Goal: Task Accomplishment & Management: Manage account settings

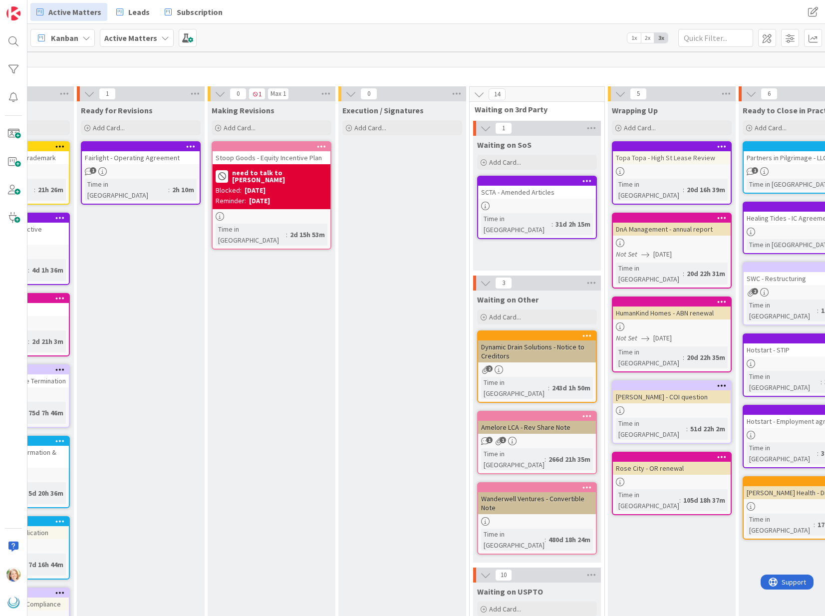
scroll to position [2, 532]
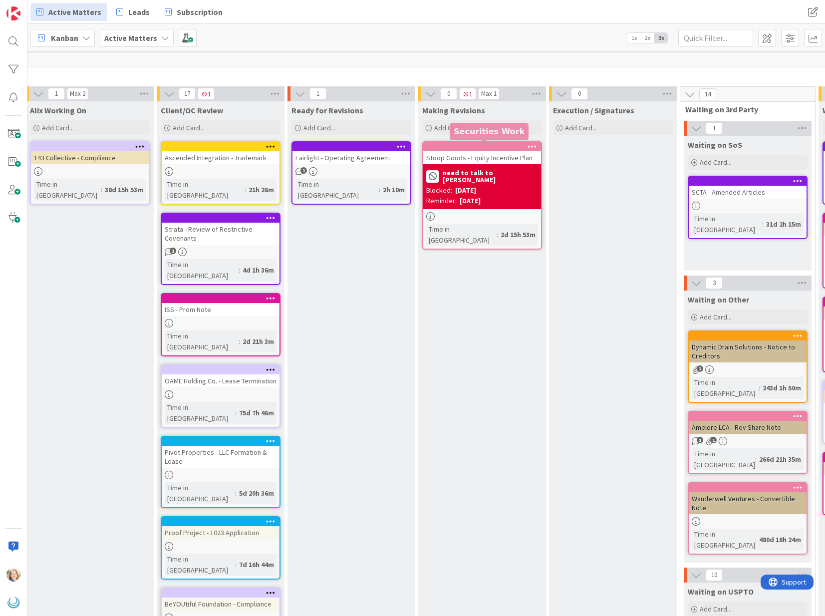
click at [481, 147] on div at bounding box center [484, 146] width 113 height 7
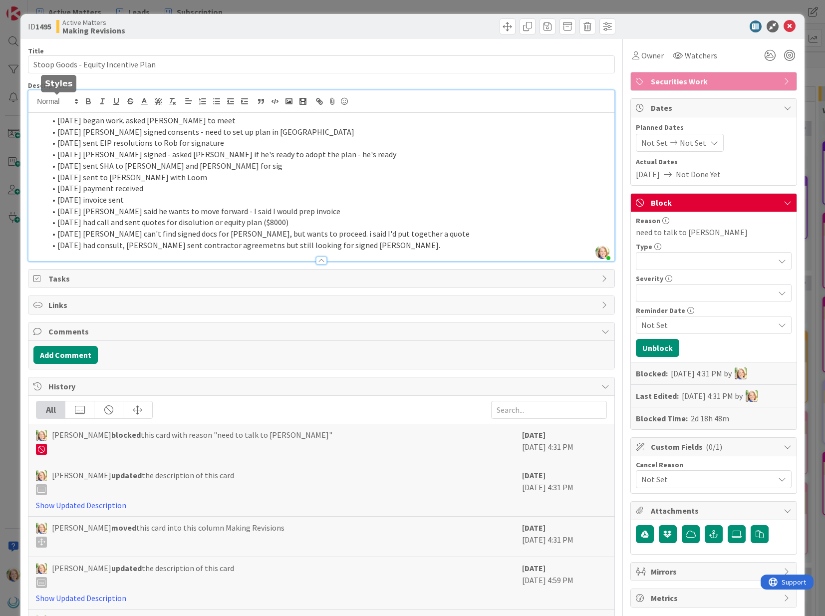
click at [57, 105] on div "[PERSON_NAME] just joined [DATE] began work. asked [PERSON_NAME] to meet [DATE]…" at bounding box center [320, 175] width 585 height 171
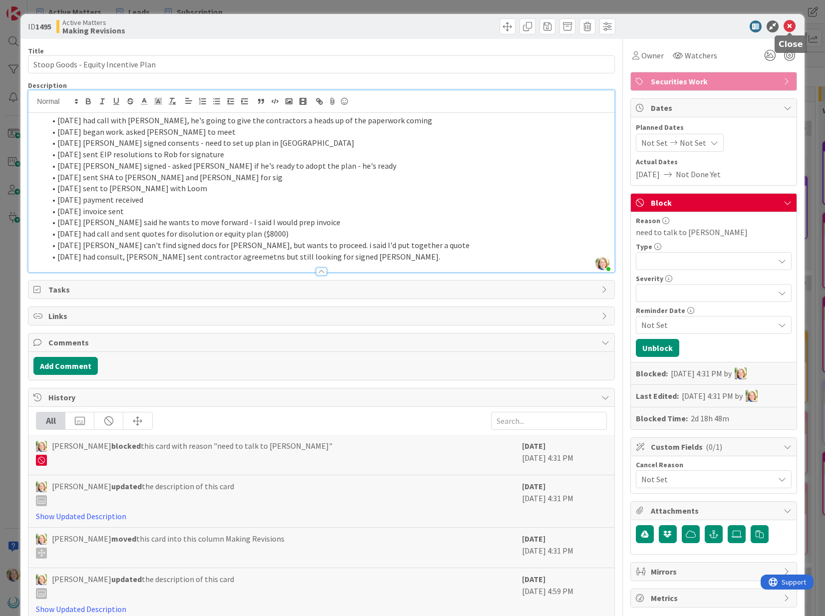
click at [790, 27] on icon at bounding box center [789, 26] width 12 height 12
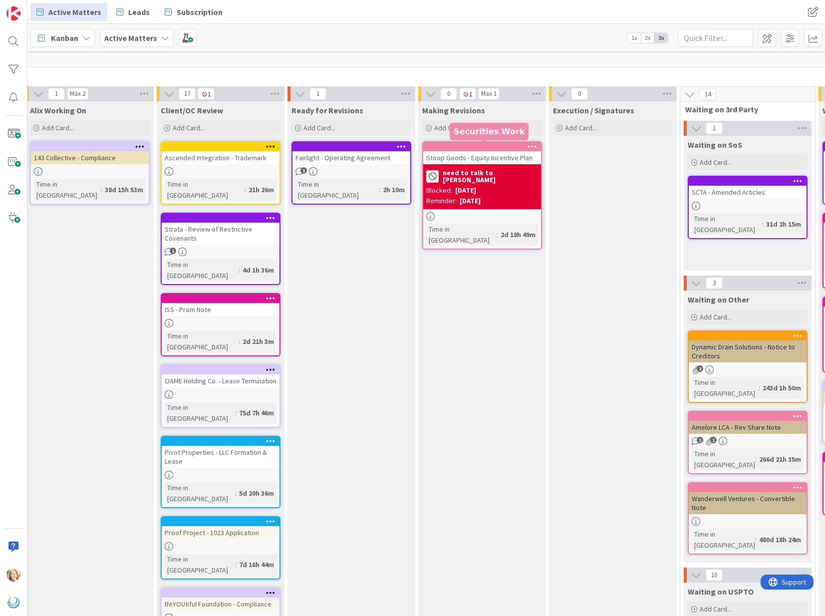
click at [480, 148] on div at bounding box center [484, 146] width 113 height 7
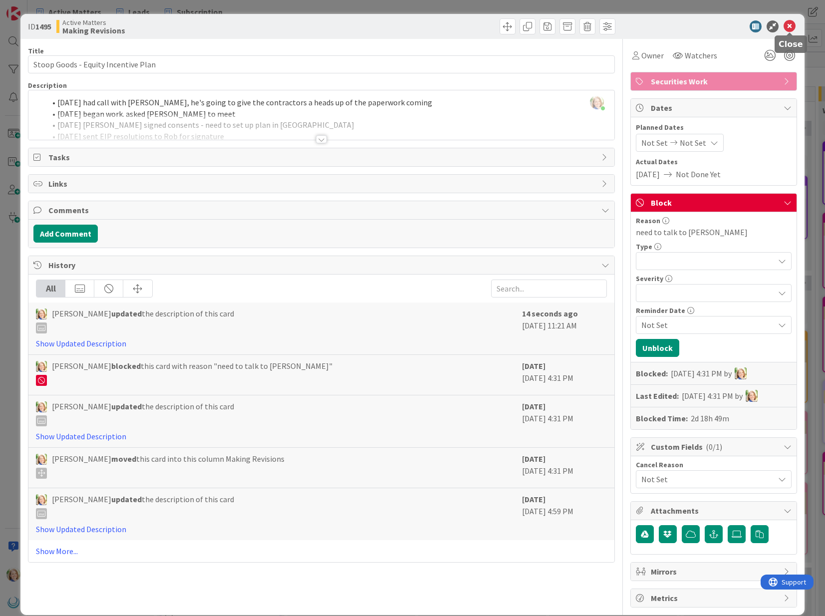
click at [789, 28] on icon at bounding box center [789, 26] width 12 height 12
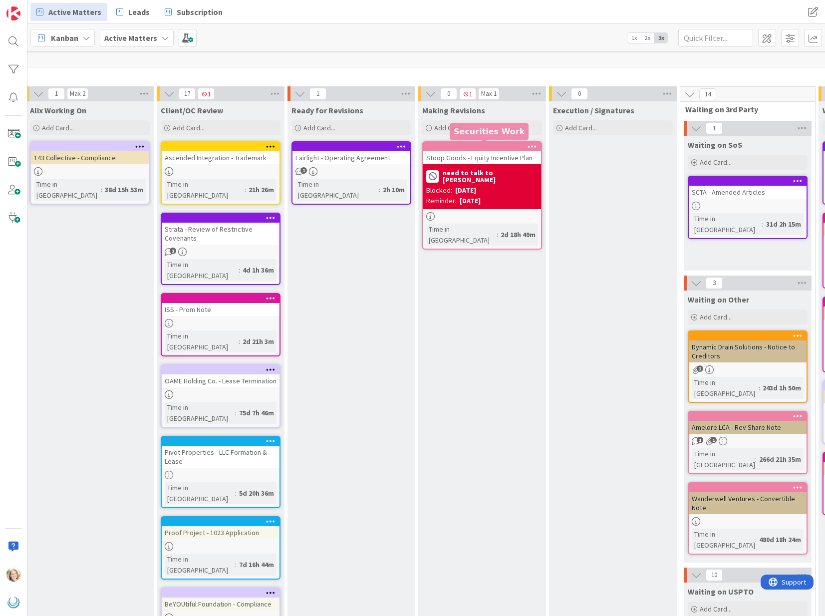
click at [469, 146] on div at bounding box center [484, 146] width 113 height 7
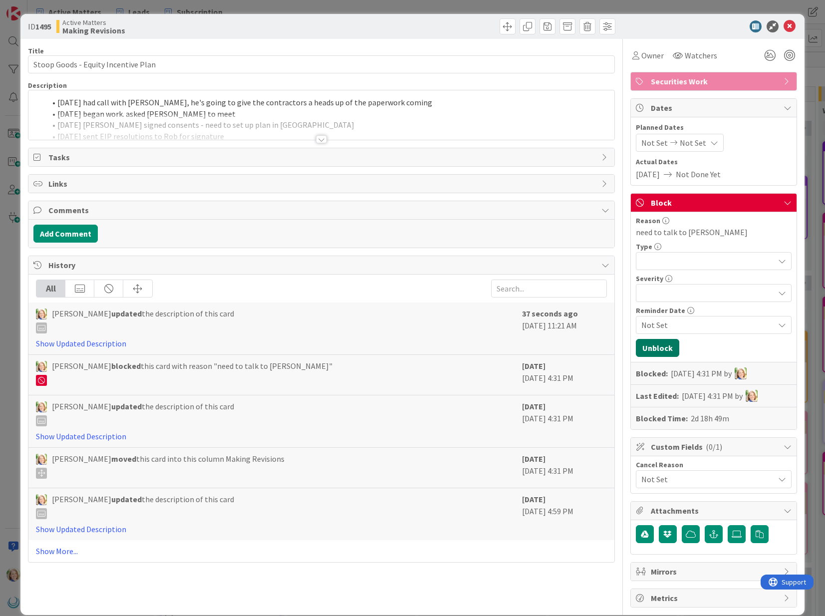
click at [657, 345] on button "Unblock" at bounding box center [657, 348] width 43 height 18
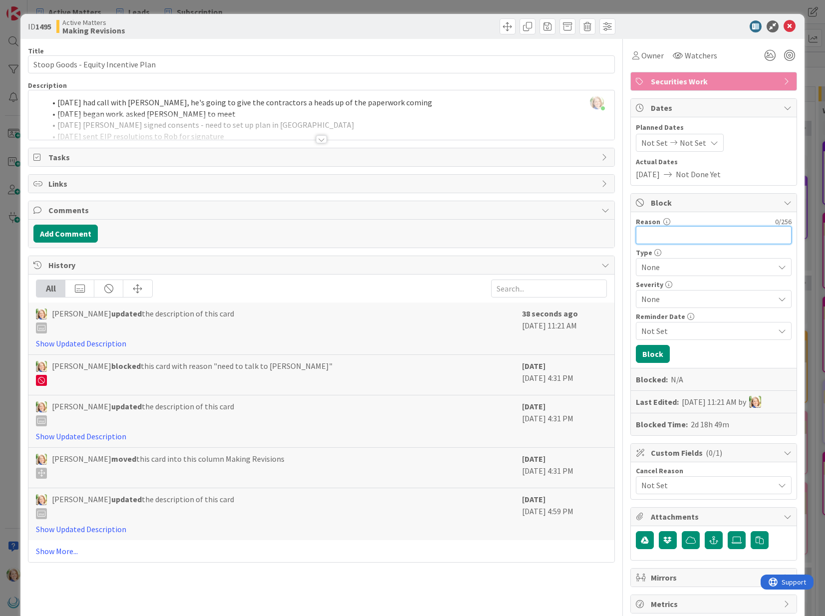
click at [677, 238] on input "Reason" at bounding box center [714, 235] width 156 height 18
click at [764, 237] on input "Reason" at bounding box center [714, 235] width 156 height 18
click at [674, 268] on span "None" at bounding box center [705, 267] width 128 height 14
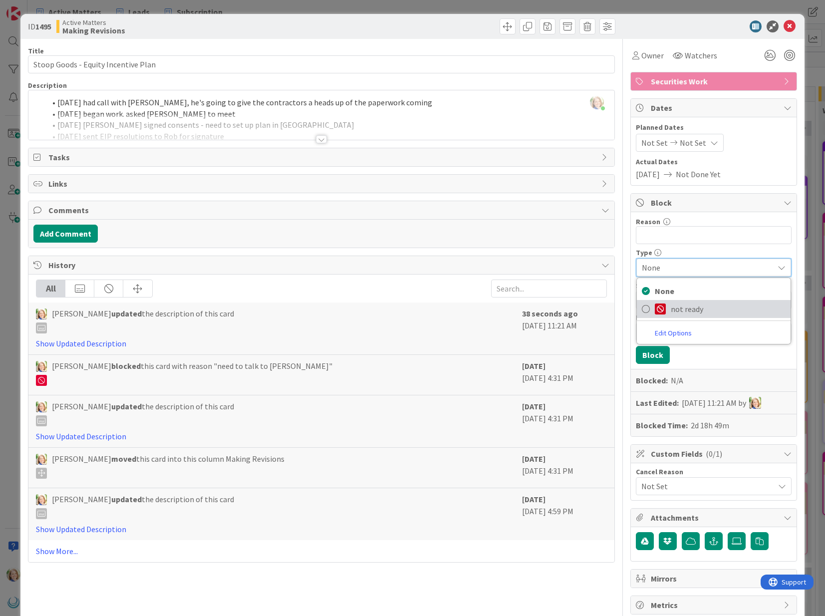
click at [688, 309] on span "not ready" at bounding box center [728, 308] width 115 height 15
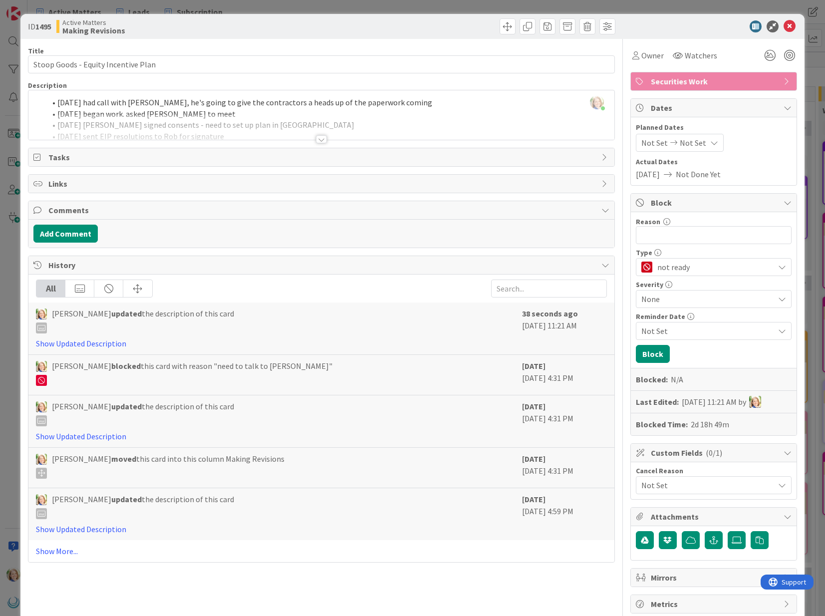
click at [673, 296] on span "None" at bounding box center [705, 299] width 128 height 14
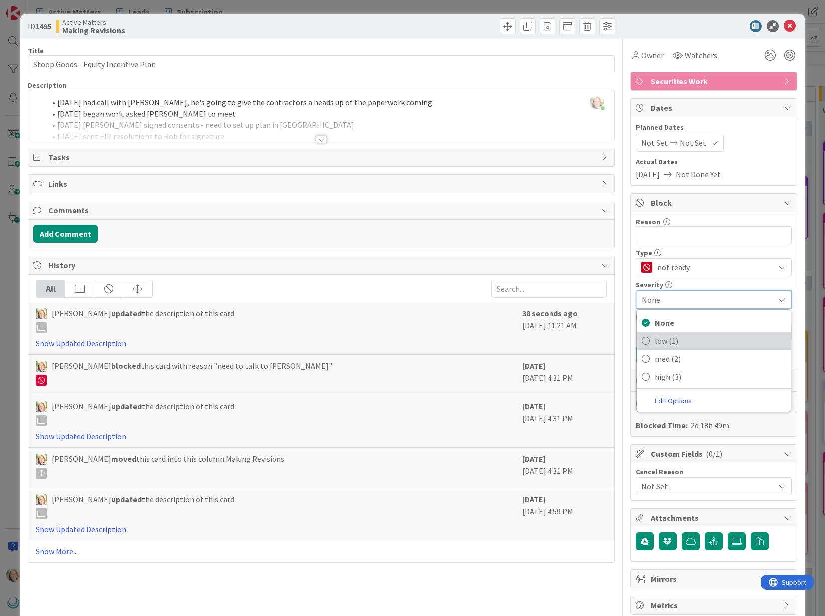
click at [672, 340] on span "low (1)" at bounding box center [720, 340] width 131 height 15
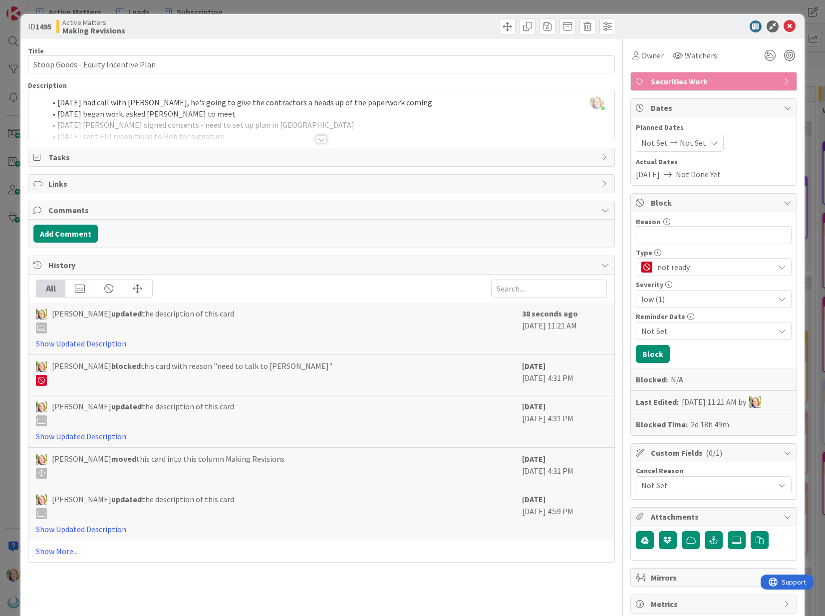
click at [676, 331] on span "Not Set" at bounding box center [707, 331] width 133 height 12
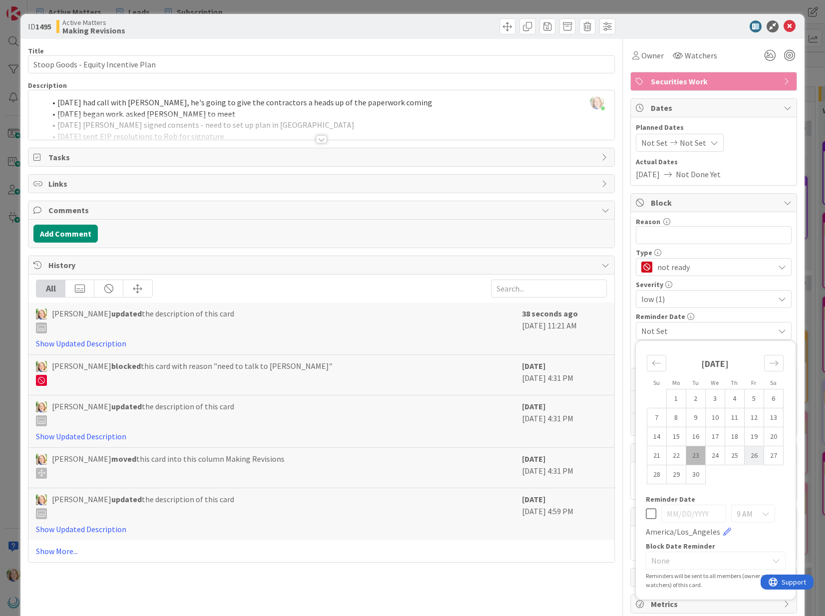
click at [753, 458] on td "26" at bounding box center [753, 455] width 19 height 19
type input "[DATE]"
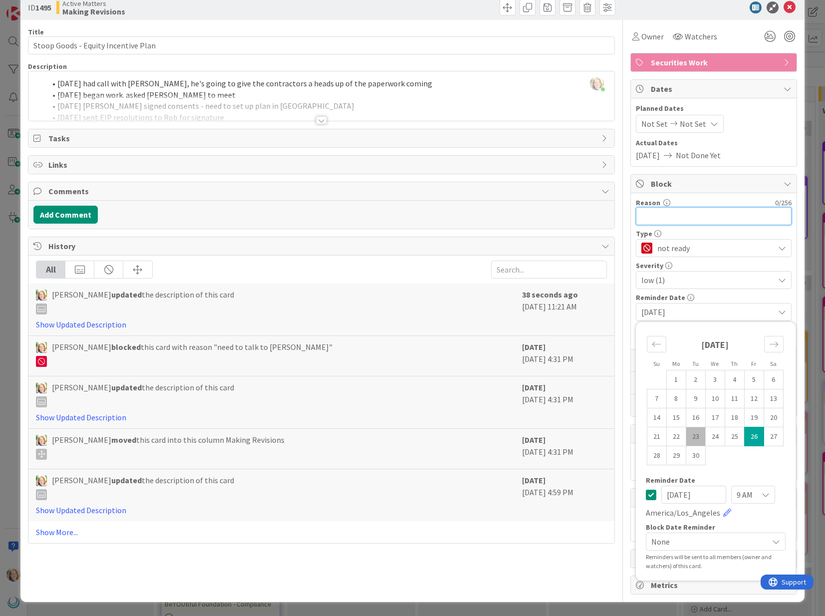
click at [674, 216] on input "Reason" at bounding box center [714, 216] width 156 height 18
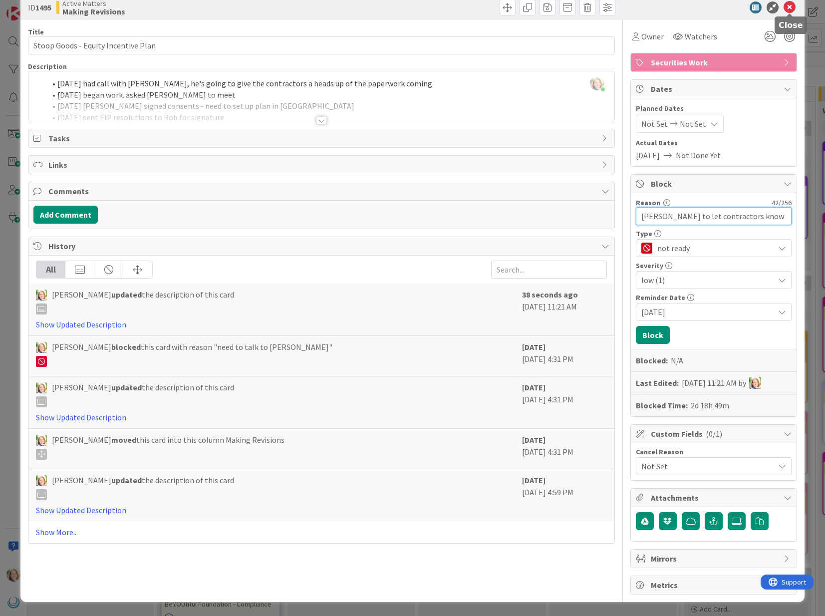
type input "[PERSON_NAME] to let contractors know ppwk is coming"
click at [790, 6] on icon at bounding box center [789, 7] width 12 height 12
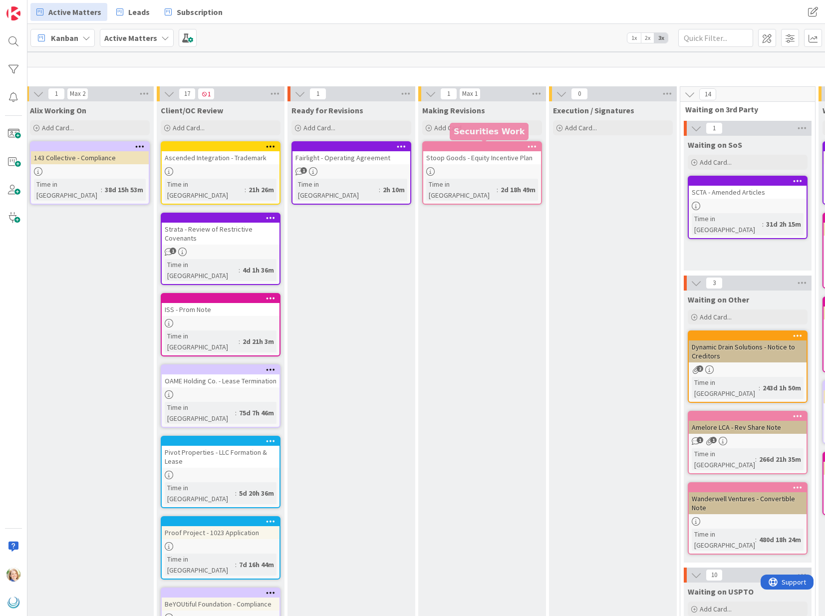
click at [494, 148] on div at bounding box center [484, 146] width 113 height 7
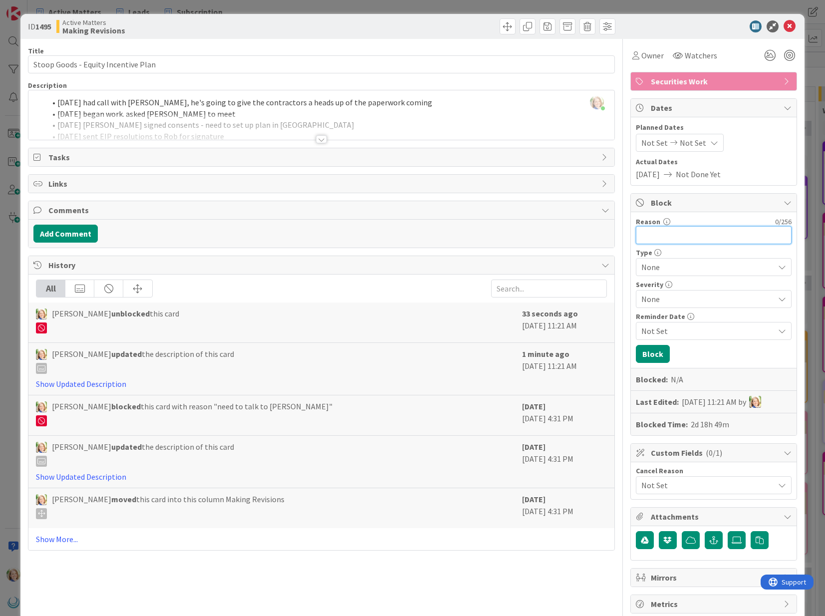
click at [684, 234] on input "Reason" at bounding box center [714, 235] width 156 height 18
type input "[PERSON_NAME] to let contractors know ppwk is coming"
click at [689, 255] on div "Type" at bounding box center [714, 252] width 156 height 7
click at [683, 266] on span "None" at bounding box center [705, 267] width 128 height 14
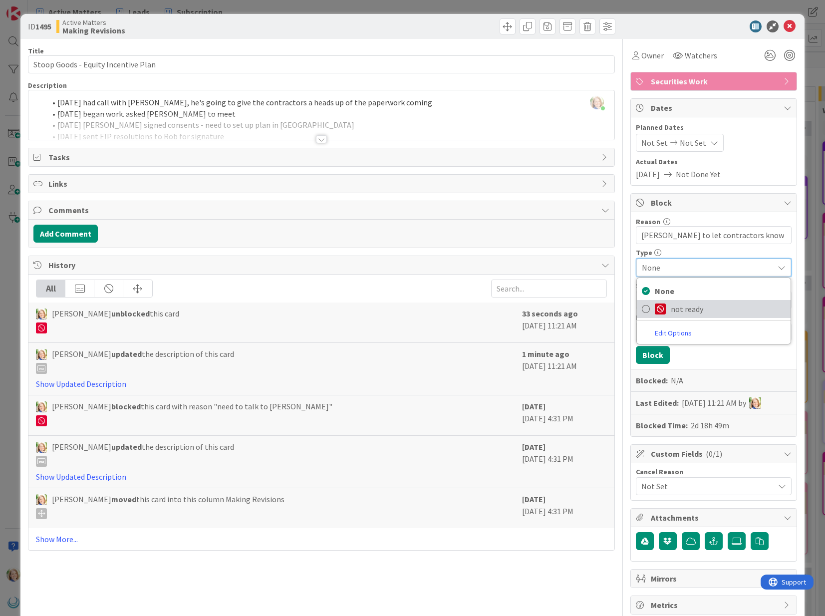
click at [671, 305] on span "not ready" at bounding box center [728, 308] width 115 height 15
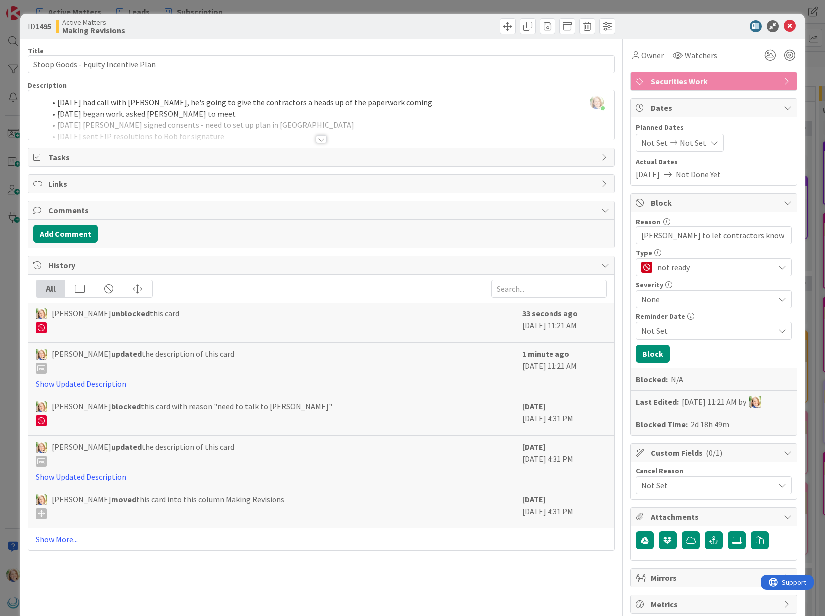
click at [669, 303] on span "None" at bounding box center [705, 299] width 128 height 14
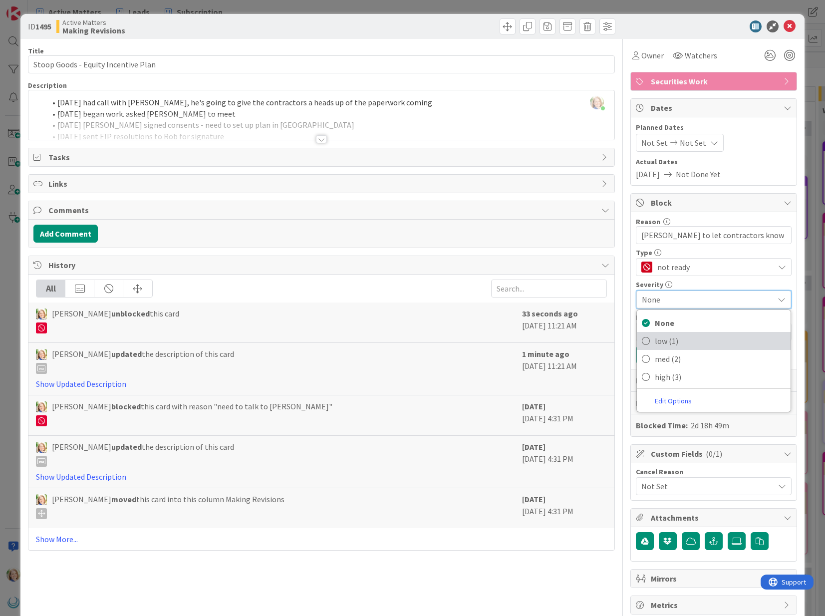
click at [662, 341] on span "low (1)" at bounding box center [720, 340] width 131 height 15
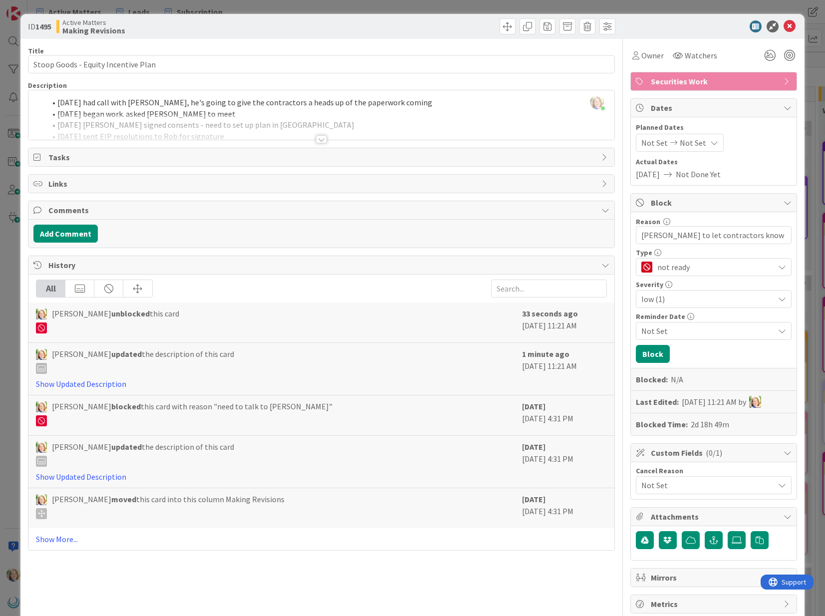
click at [667, 330] on span "Not Set" at bounding box center [707, 331] width 133 height 12
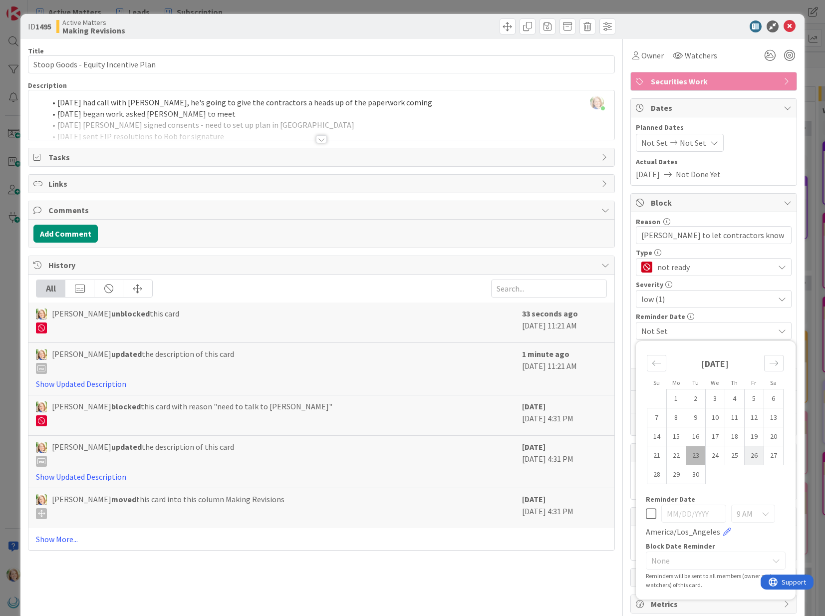
click at [753, 456] on td "26" at bounding box center [753, 455] width 19 height 19
type input "[DATE]"
click at [734, 313] on div "Reminder Date" at bounding box center [714, 316] width 156 height 7
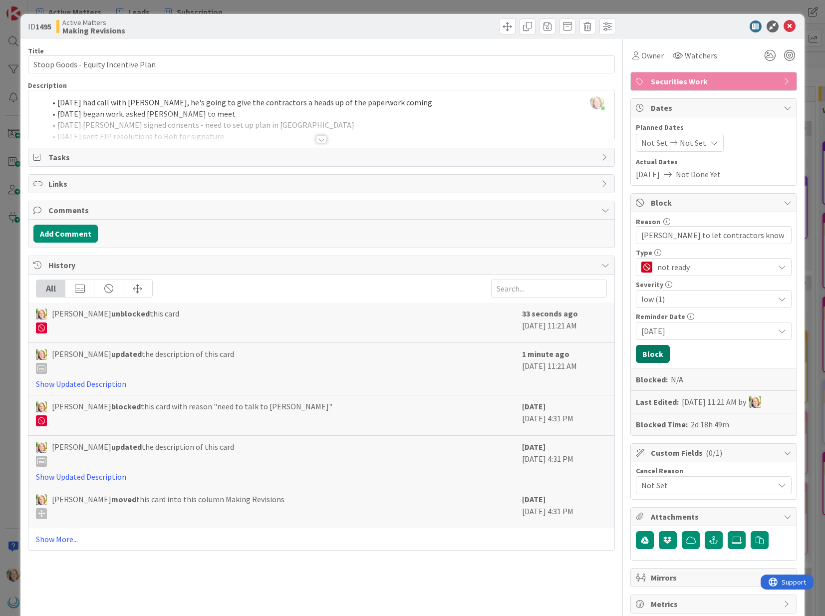
click at [657, 353] on button "Block" at bounding box center [653, 354] width 34 height 18
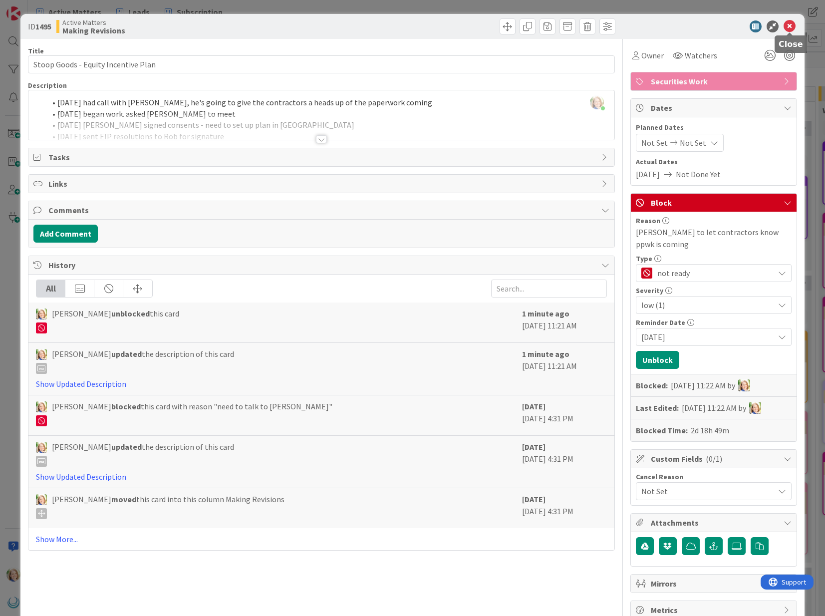
click at [789, 28] on icon at bounding box center [789, 26] width 12 height 12
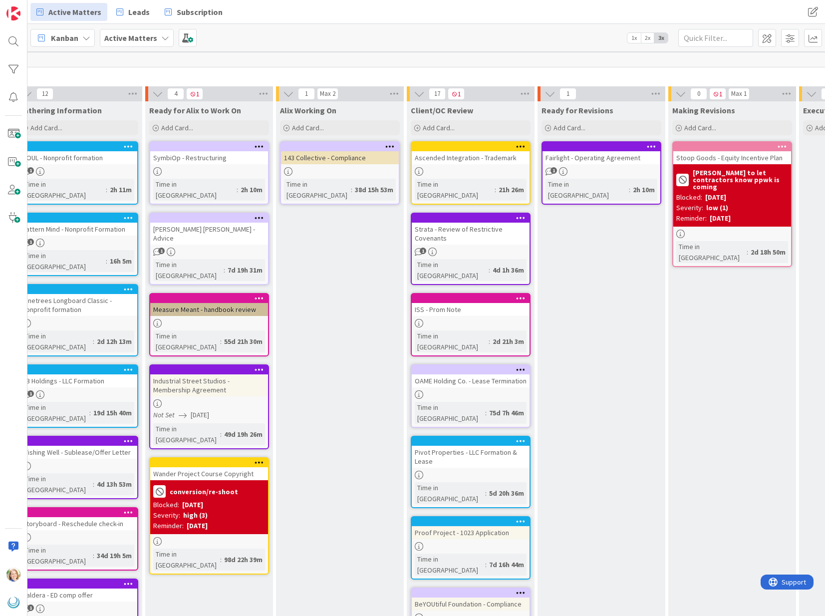
scroll to position [2, 279]
